Goal: Information Seeking & Learning: Find specific fact

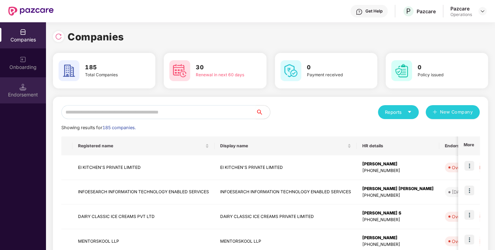
click at [27, 91] on div "Endorsement" at bounding box center [23, 94] width 46 height 7
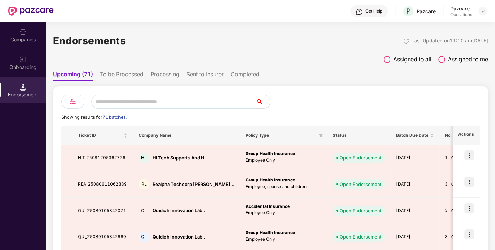
click at [384, 59] on span at bounding box center [387, 59] width 7 height 7
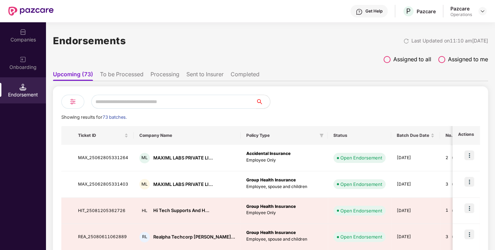
click at [139, 107] on input "text" at bounding box center [173, 102] width 165 height 14
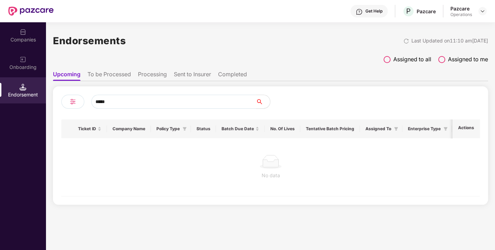
type input "*****"
click at [118, 71] on li "To be Processed" at bounding box center [109, 76] width 44 height 10
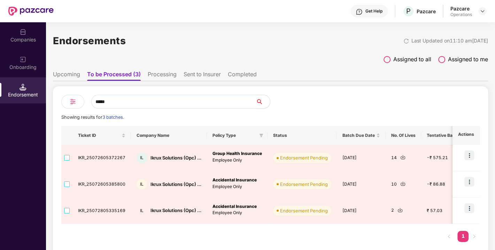
click at [198, 75] on li "Sent to Insurer" at bounding box center [202, 76] width 37 height 10
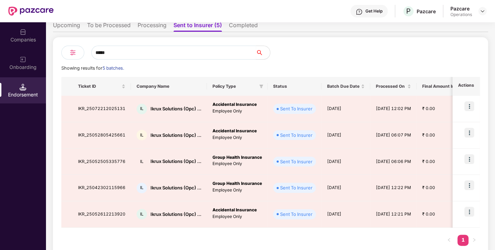
click at [75, 53] on img at bounding box center [73, 52] width 8 height 8
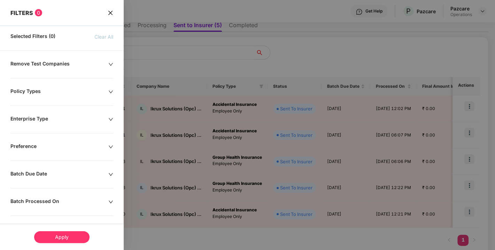
scroll to position [140, 0]
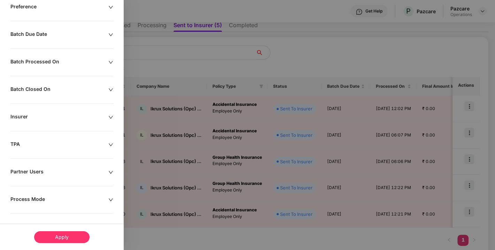
click at [59, 197] on div "Process Mode" at bounding box center [59, 200] width 98 height 8
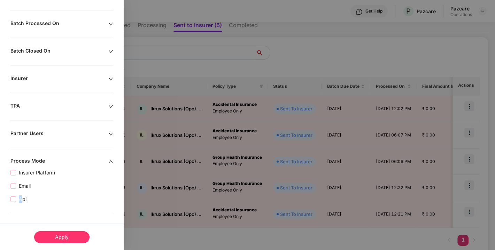
click at [14, 200] on label "Api" at bounding box center [19, 199] width 19 height 8
click at [59, 234] on div "Apply" at bounding box center [61, 237] width 55 height 12
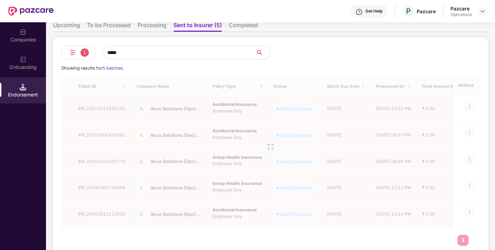
scroll to position [0, 0]
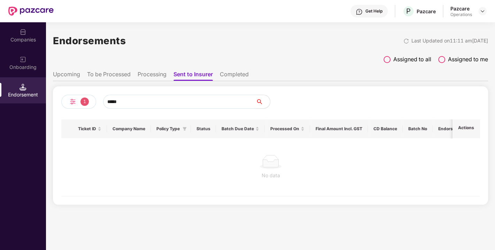
click at [159, 99] on input "*****" at bounding box center [179, 102] width 153 height 14
type input "*"
type input "*****"
click at [80, 103] on div "1" at bounding box center [78, 102] width 35 height 14
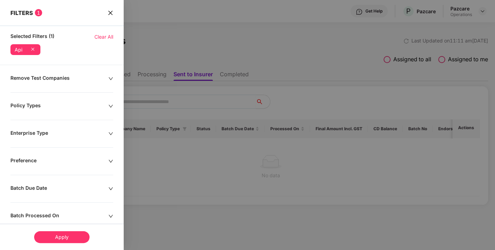
click at [34, 47] on icon at bounding box center [32, 49] width 7 height 7
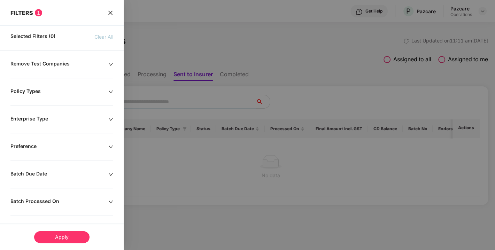
click at [57, 233] on div "Apply" at bounding box center [62, 237] width 124 height 26
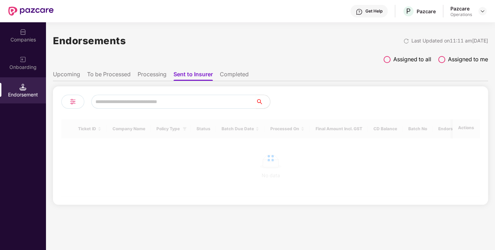
click at [57, 233] on div "Endorsements Last Updated on 11:11 am[DATE] Assigned to all Assigned to me Upco…" at bounding box center [270, 136] width 449 height 228
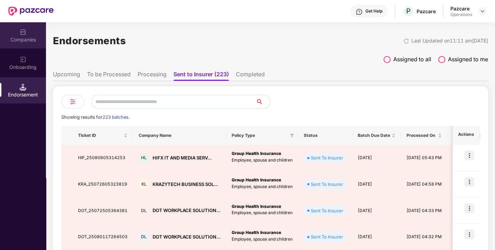
click at [23, 37] on div "Companies" at bounding box center [23, 39] width 46 height 7
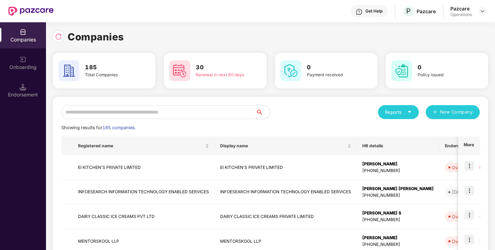
click at [131, 116] on input "text" at bounding box center [158, 112] width 195 height 14
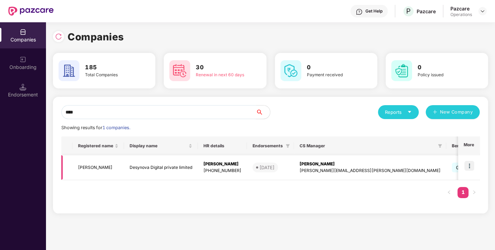
type input "****"
click at [469, 164] on img at bounding box center [470, 166] width 10 height 10
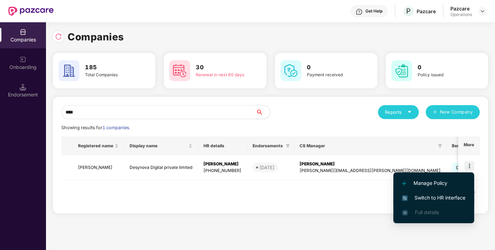
click at [433, 199] on span "Switch to HR interface" at bounding box center [433, 198] width 63 height 8
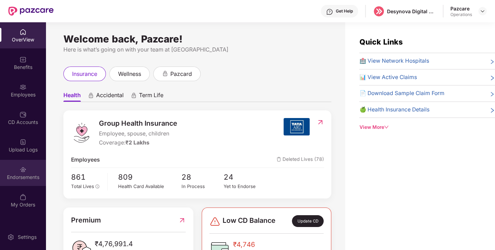
click at [24, 170] on img at bounding box center [23, 169] width 7 height 7
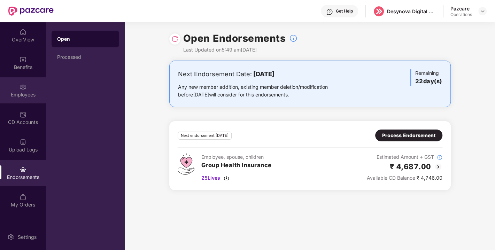
click at [20, 83] on div at bounding box center [23, 86] width 7 height 7
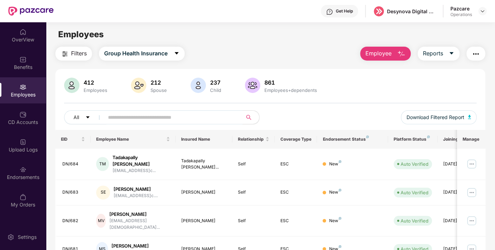
click at [134, 119] on input "text" at bounding box center [170, 117] width 125 height 10
click at [22, 171] on img at bounding box center [23, 169] width 7 height 7
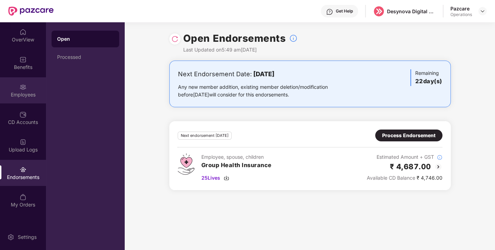
click at [7, 89] on div "Employees" at bounding box center [23, 90] width 46 height 26
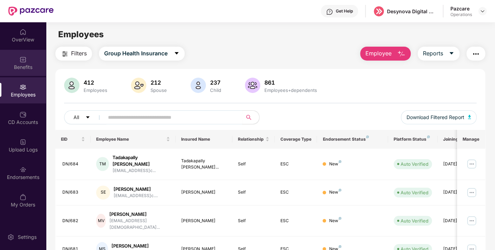
click at [20, 60] on img at bounding box center [23, 59] width 7 height 7
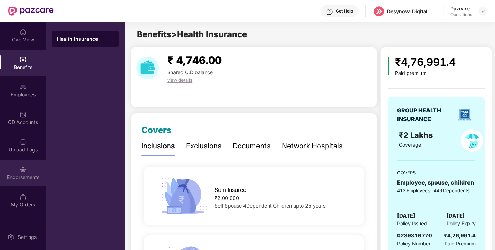
click at [16, 180] on div "Endorsements" at bounding box center [23, 177] width 46 height 7
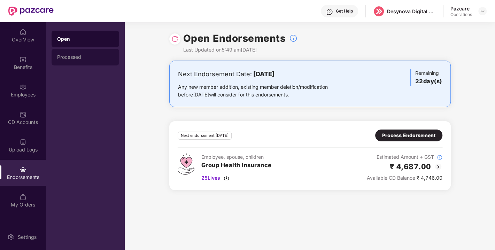
click at [71, 56] on div "Processed" at bounding box center [85, 57] width 56 height 6
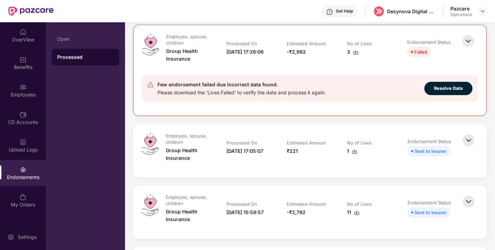
scroll to position [91, 0]
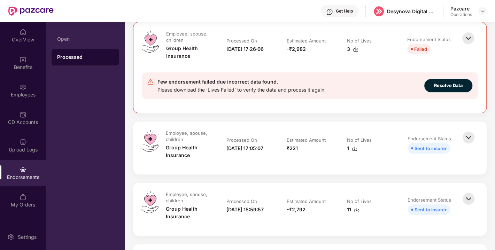
click at [354, 148] on img at bounding box center [355, 149] width 6 height 6
click at [483, 9] on img at bounding box center [483, 11] width 6 height 6
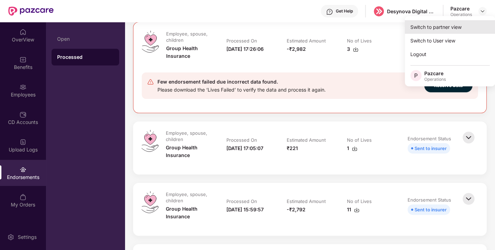
click at [436, 23] on div "Switch to partner view" at bounding box center [450, 27] width 91 height 14
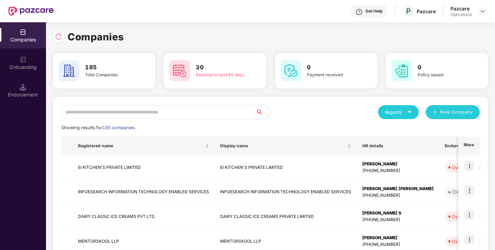
click at [162, 113] on input "text" at bounding box center [158, 112] width 195 height 14
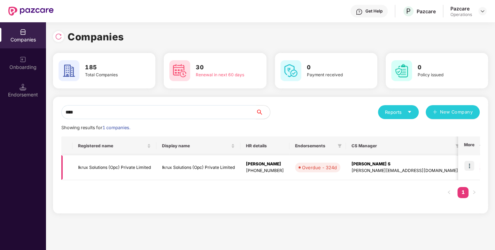
type input "****"
click at [469, 166] on img at bounding box center [470, 166] width 10 height 10
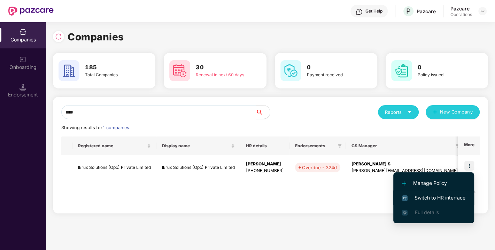
click at [428, 191] on li "Switch to HR interface" at bounding box center [433, 198] width 81 height 15
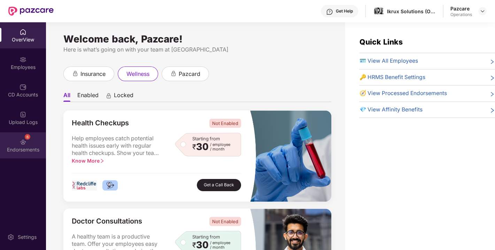
click at [19, 149] on div "Endorsements" at bounding box center [23, 149] width 46 height 7
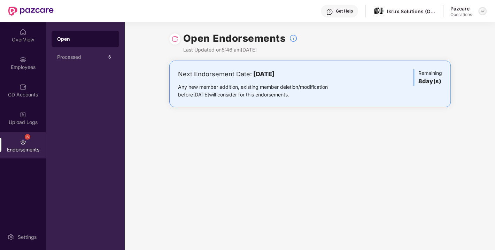
click at [484, 11] on img at bounding box center [483, 11] width 6 height 6
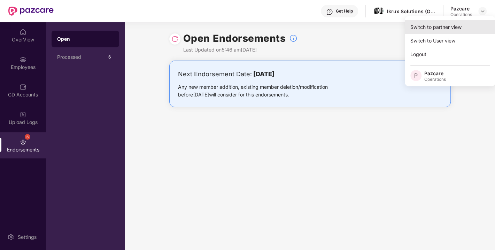
click at [437, 26] on div "Switch to partner view" at bounding box center [450, 27] width 91 height 14
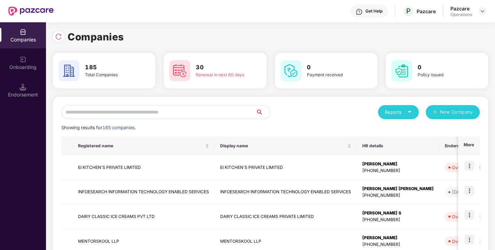
click at [172, 110] on input "text" at bounding box center [158, 112] width 195 height 14
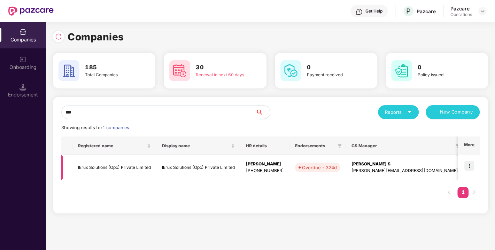
type input "***"
click at [113, 167] on td "Ikrux Solutions (Opc) Private Limited" at bounding box center [114, 167] width 84 height 25
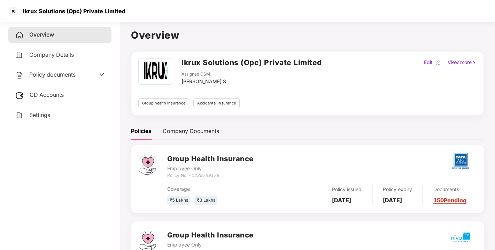
click at [48, 68] on div "Policy documents" at bounding box center [59, 75] width 103 height 16
click at [55, 75] on span "Policy documents" at bounding box center [52, 74] width 46 height 7
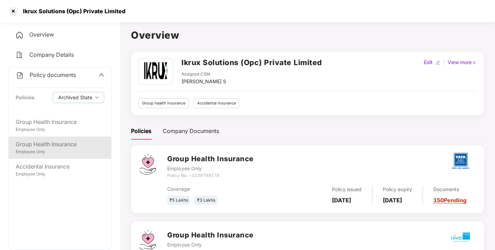
click at [41, 145] on div "Group Health Insurance" at bounding box center [60, 144] width 89 height 9
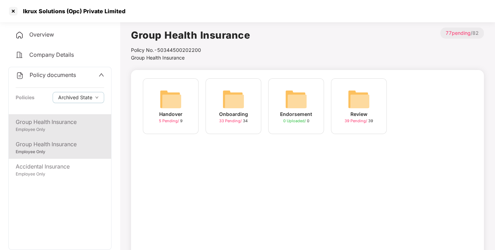
click at [45, 127] on div "Employee Only" at bounding box center [60, 129] width 89 height 7
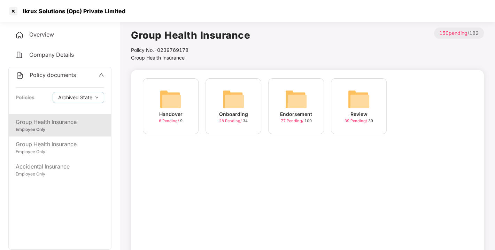
click at [300, 88] on img at bounding box center [296, 99] width 22 height 22
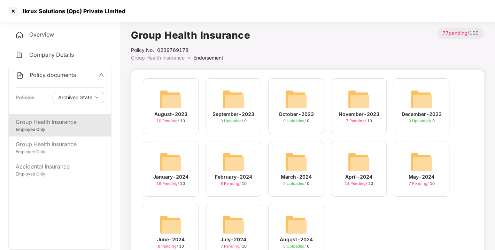
scroll to position [33, 0]
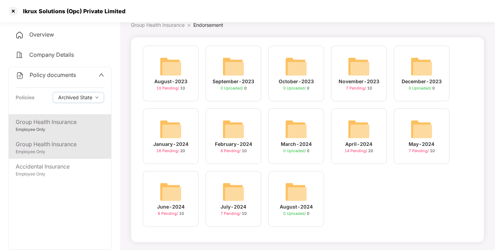
click at [60, 152] on div "Employee Only" at bounding box center [60, 152] width 89 height 7
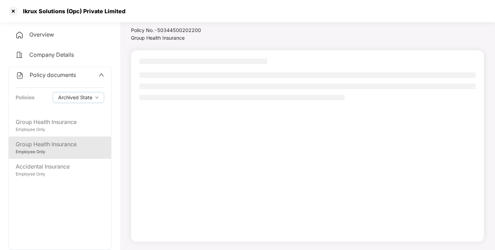
scroll to position [20, 0]
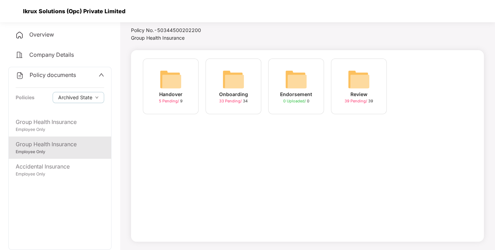
click at [11, 11] on div at bounding box center [13, 11] width 11 height 11
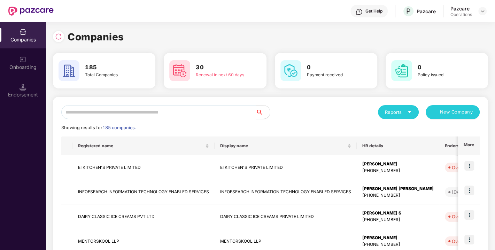
click at [174, 109] on input "text" at bounding box center [158, 112] width 195 height 14
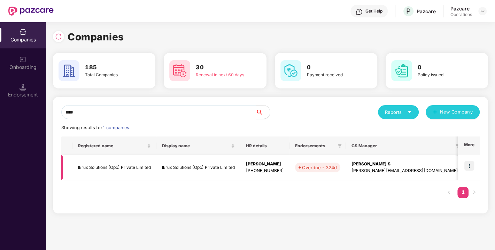
type input "****"
click at [107, 167] on td "Ikrux Solutions (Opc) Private Limited" at bounding box center [114, 167] width 84 height 25
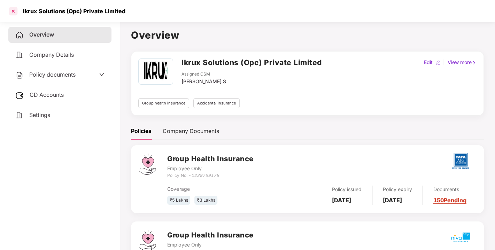
click at [11, 14] on div at bounding box center [13, 11] width 11 height 11
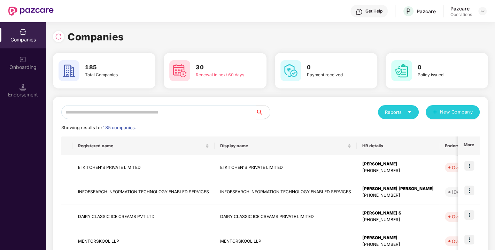
click at [155, 116] on input "text" at bounding box center [158, 112] width 195 height 14
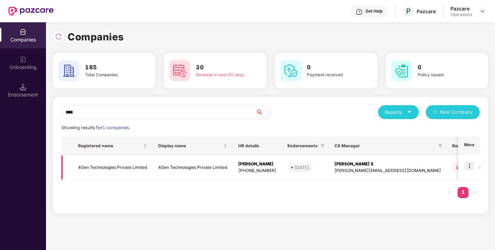
type input "****"
click at [106, 166] on td "4Gen Technologies Private Limited" at bounding box center [112, 167] width 80 height 25
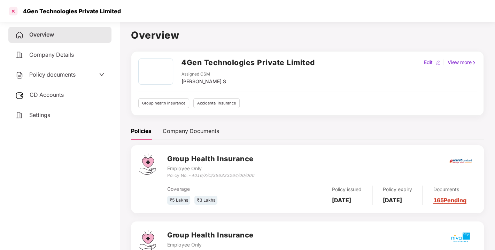
click at [14, 9] on div at bounding box center [13, 11] width 11 height 11
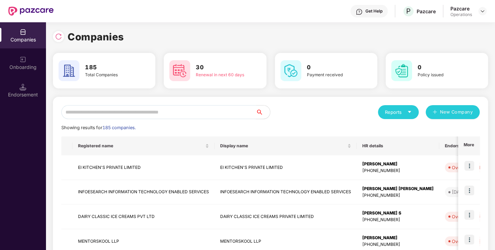
click at [134, 112] on input "text" at bounding box center [158, 112] width 195 height 14
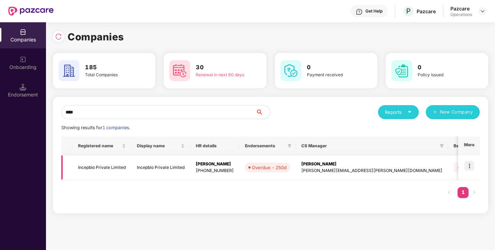
type input "****"
click at [97, 167] on td "Incepbio Private Limited" at bounding box center [101, 167] width 59 height 25
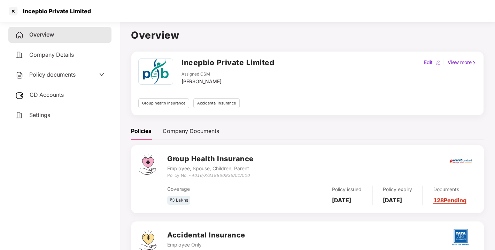
click at [55, 75] on span "Policy documents" at bounding box center [52, 74] width 46 height 7
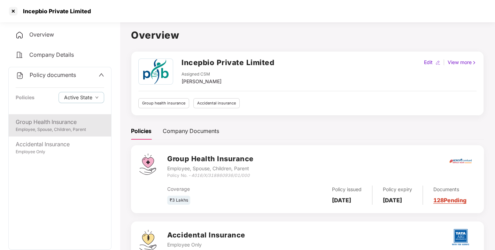
click at [34, 127] on div "Employee, Spouse, Children, Parent" at bounding box center [60, 129] width 89 height 7
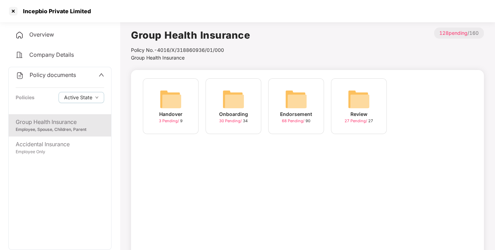
click at [298, 91] on img at bounding box center [296, 99] width 22 height 22
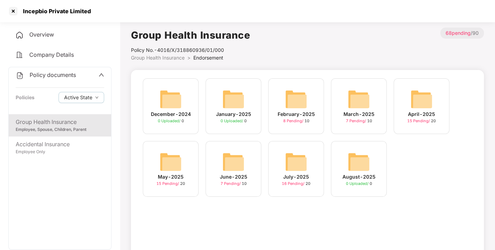
click at [306, 155] on img at bounding box center [296, 162] width 22 height 22
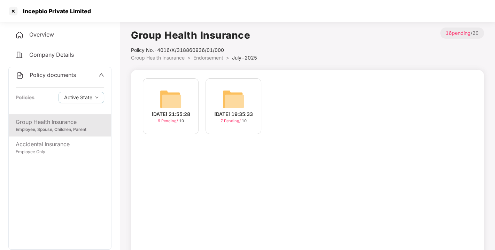
click at [157, 100] on div "[DATE] 21:55:28 9 Pending / 10" at bounding box center [171, 106] width 56 height 56
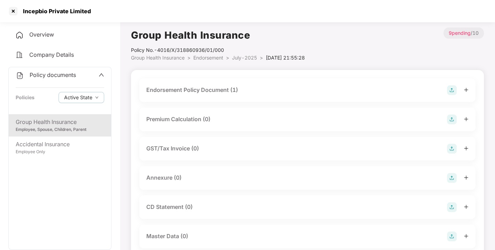
click at [201, 93] on div "Endorsement Policy Document (1)" at bounding box center [192, 90] width 92 height 9
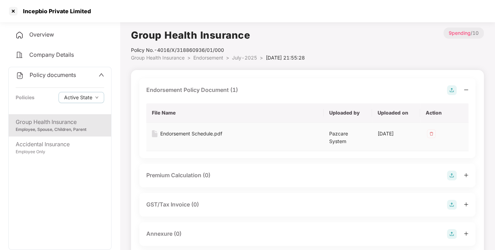
click at [187, 134] on div "Endorsement Schedule.pdf" at bounding box center [191, 134] width 62 height 8
click at [14, 11] on div at bounding box center [13, 11] width 11 height 11
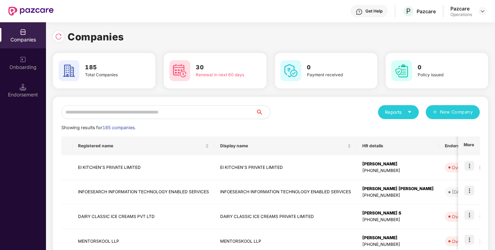
click at [145, 113] on input "text" at bounding box center [158, 112] width 195 height 14
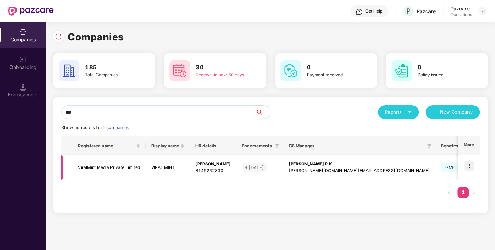
type input "***"
click at [469, 164] on img at bounding box center [470, 166] width 10 height 10
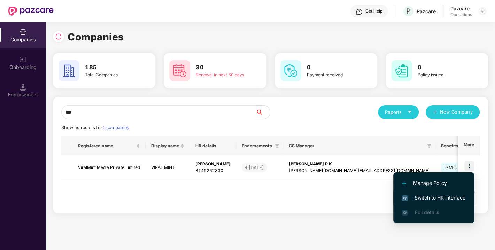
click at [446, 191] on li "Switch to HR interface" at bounding box center [433, 198] width 81 height 15
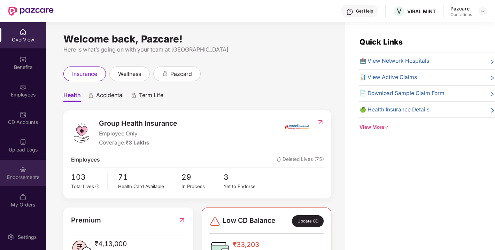
click at [8, 167] on div "Endorsements" at bounding box center [23, 173] width 46 height 26
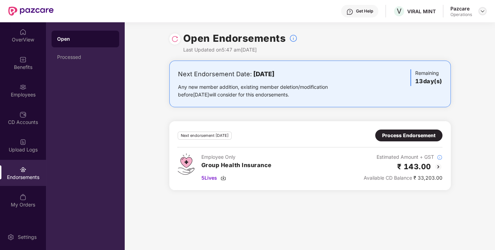
click at [482, 11] on img at bounding box center [483, 11] width 6 height 6
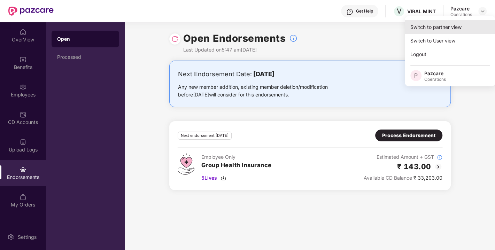
click at [445, 28] on div "Switch to partner view" at bounding box center [450, 27] width 91 height 14
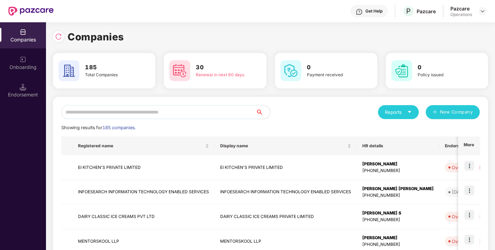
click at [136, 113] on input "text" at bounding box center [158, 112] width 195 height 14
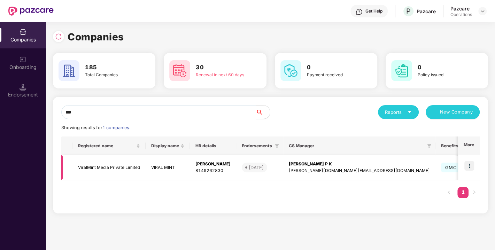
type input "***"
click at [108, 168] on td "ViralMint Media Private Limited" at bounding box center [108, 167] width 73 height 25
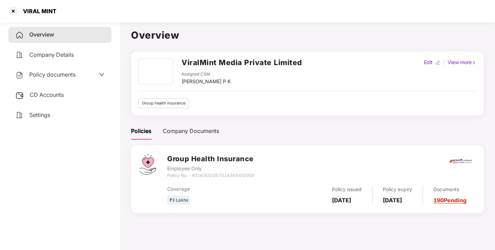
click at [63, 77] on span "Policy documents" at bounding box center [52, 74] width 46 height 7
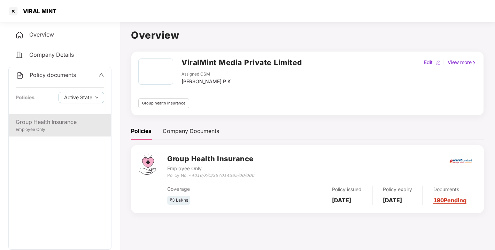
click at [46, 128] on div "Employee Only" at bounding box center [60, 129] width 89 height 7
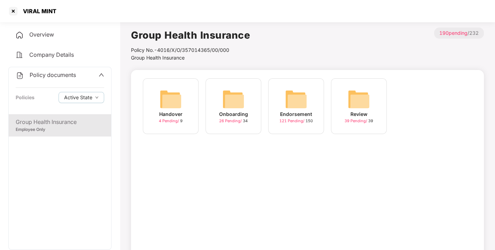
click at [305, 97] on img at bounding box center [296, 99] width 22 height 22
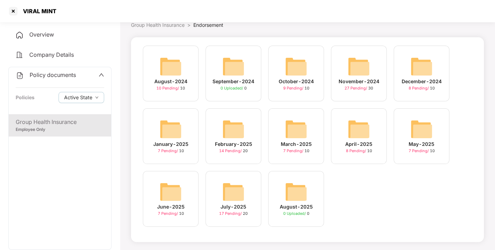
click at [232, 189] on img at bounding box center [233, 192] width 22 height 22
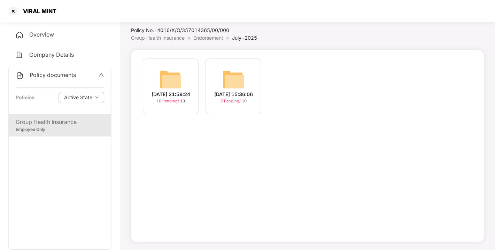
scroll to position [20, 0]
click at [242, 80] on img at bounding box center [233, 79] width 22 height 22
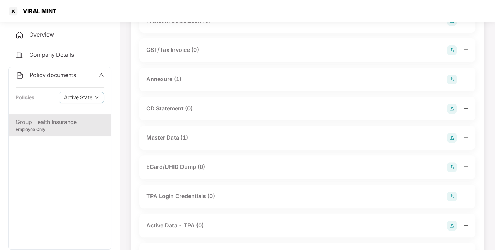
scroll to position [98, 0]
click at [164, 143] on div "Master Data (1)" at bounding box center [307, 138] width 322 height 10
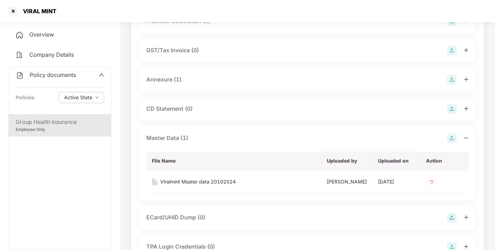
scroll to position [0, 0]
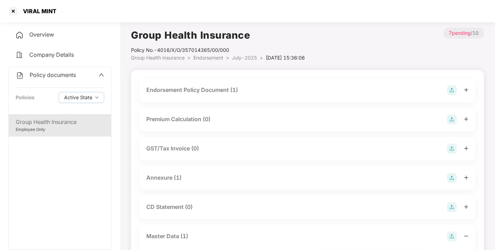
click at [212, 59] on span "Endorsement" at bounding box center [208, 58] width 30 height 6
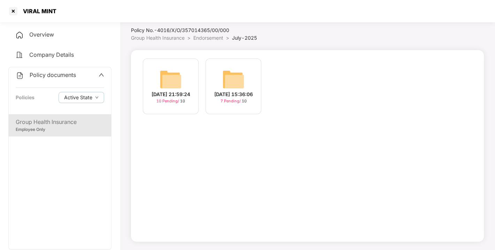
click at [170, 83] on img at bounding box center [171, 79] width 22 height 22
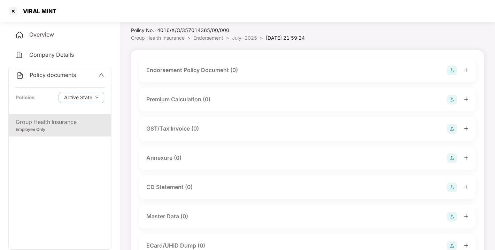
click at [214, 38] on span "Endorsement" at bounding box center [208, 38] width 30 height 6
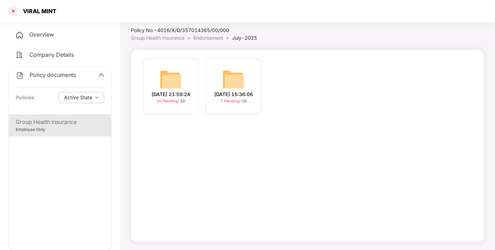
click at [14, 12] on div at bounding box center [13, 11] width 11 height 11
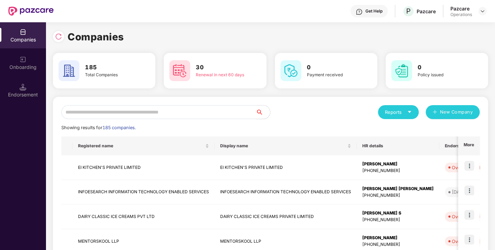
click at [127, 114] on input "text" at bounding box center [158, 112] width 195 height 14
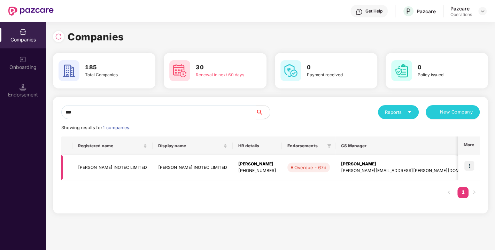
type input "***"
click at [91, 164] on td "[PERSON_NAME] INOTEC LIMITED" at bounding box center [112, 167] width 80 height 25
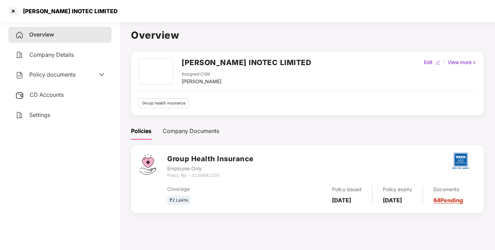
click at [208, 176] on icon "0239882105" at bounding box center [205, 175] width 28 height 5
click at [219, 189] on div "Coverage" at bounding box center [218, 189] width 103 height 8
click at [200, 197] on div "₹2 Lakhs" at bounding box center [218, 200] width 103 height 9
click at [210, 193] on div "Coverage" at bounding box center [218, 189] width 103 height 8
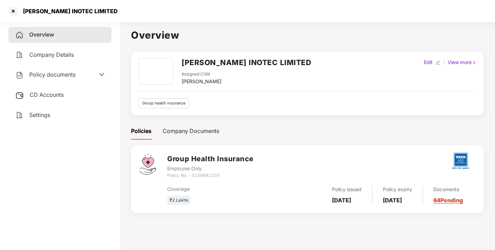
click at [227, 200] on div "₹2 Lakhs" at bounding box center [218, 200] width 103 height 9
click at [205, 173] on icon "0239882105" at bounding box center [205, 175] width 28 height 5
copy icon "0239882105"
click at [205, 173] on icon "0239882105" at bounding box center [205, 175] width 28 height 5
